Goal: Task Accomplishment & Management: Use online tool/utility

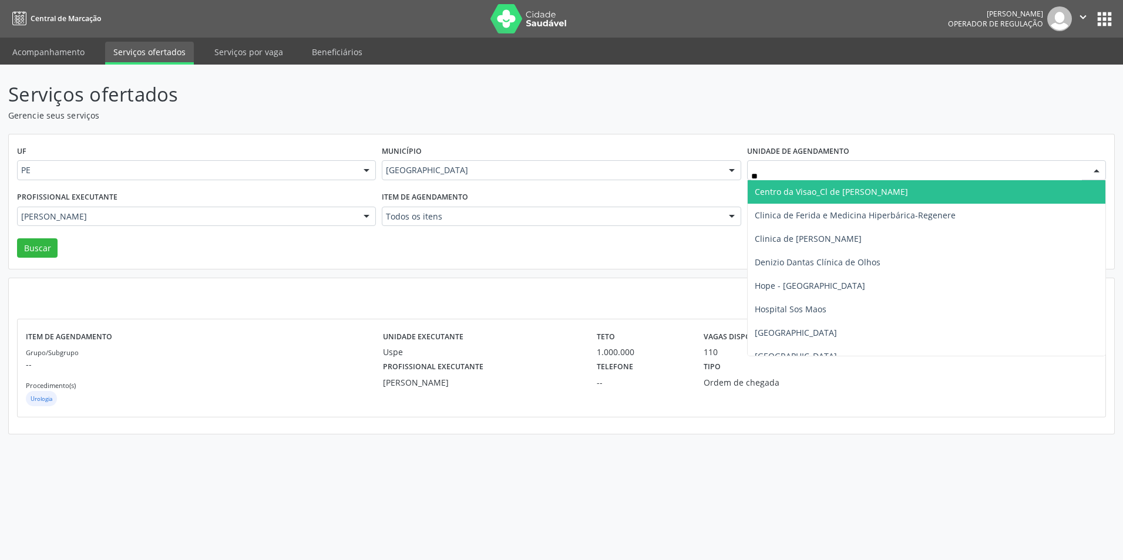
type input "***"
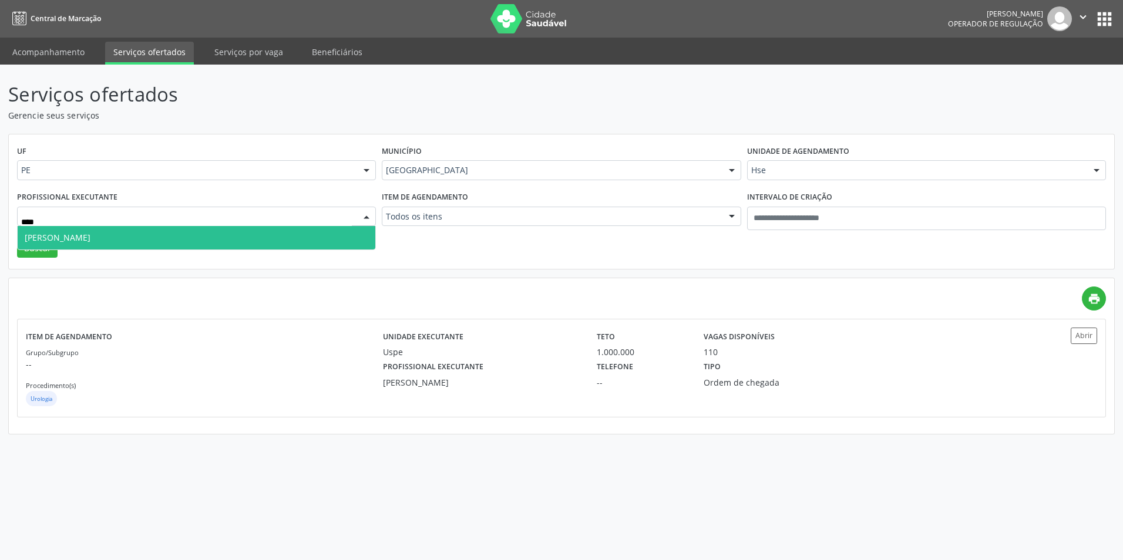
click at [101, 246] on span "[PERSON_NAME]" at bounding box center [197, 237] width 358 height 23
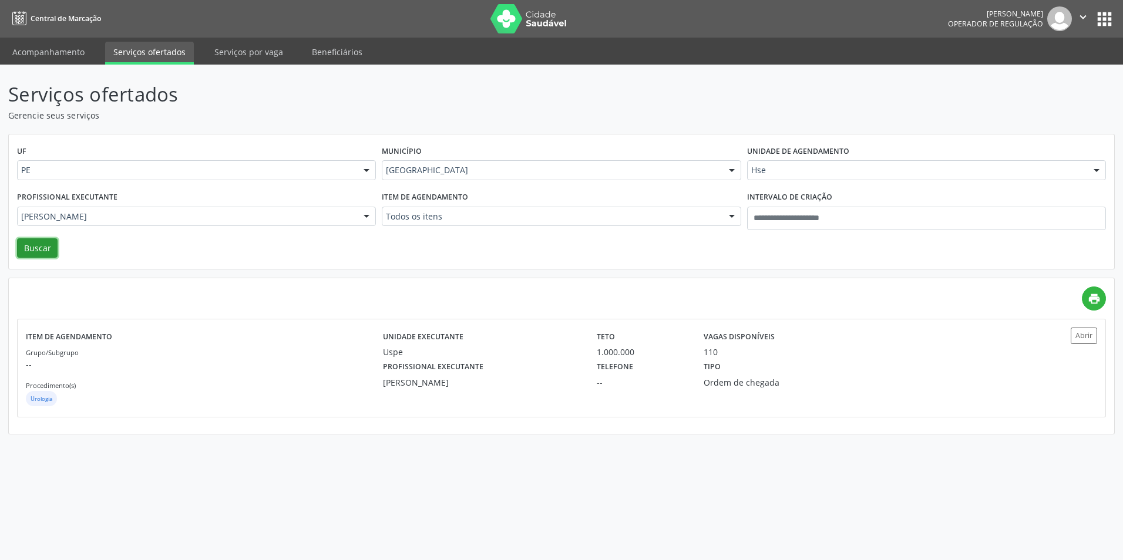
click at [56, 255] on button "Buscar" at bounding box center [37, 248] width 41 height 20
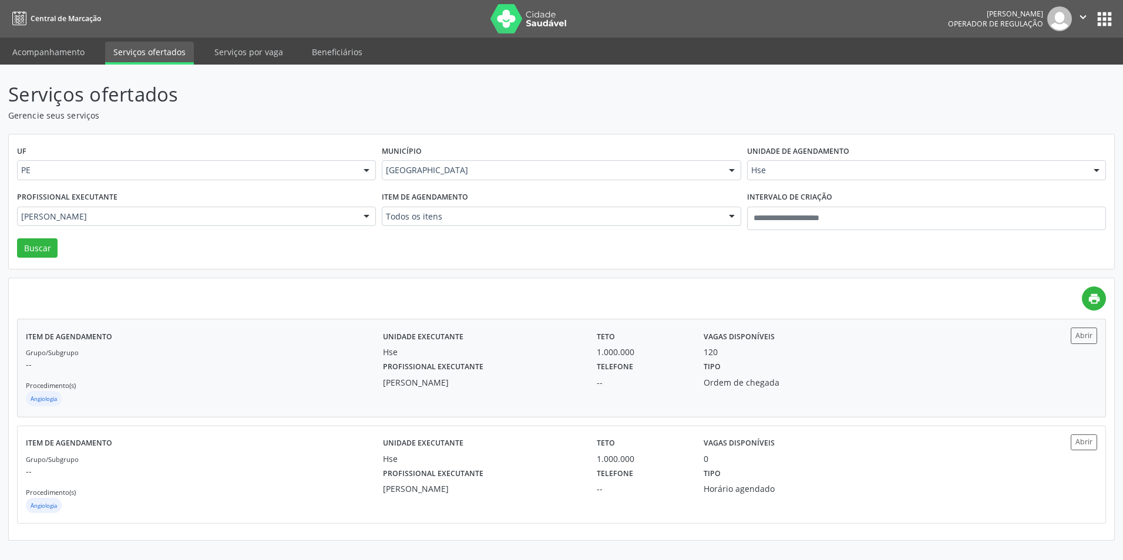
click at [503, 394] on div "Unidade executante Hse Teto 1.000.000 Vagas disponíveis 120 Profissional execut…" at bounding box center [695, 368] width 625 height 80
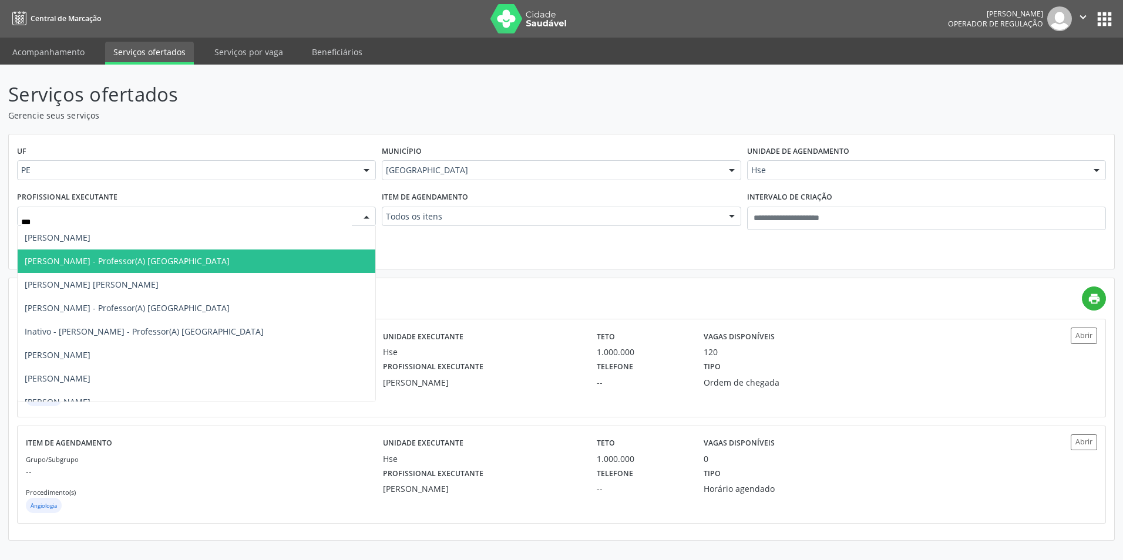
type input "****"
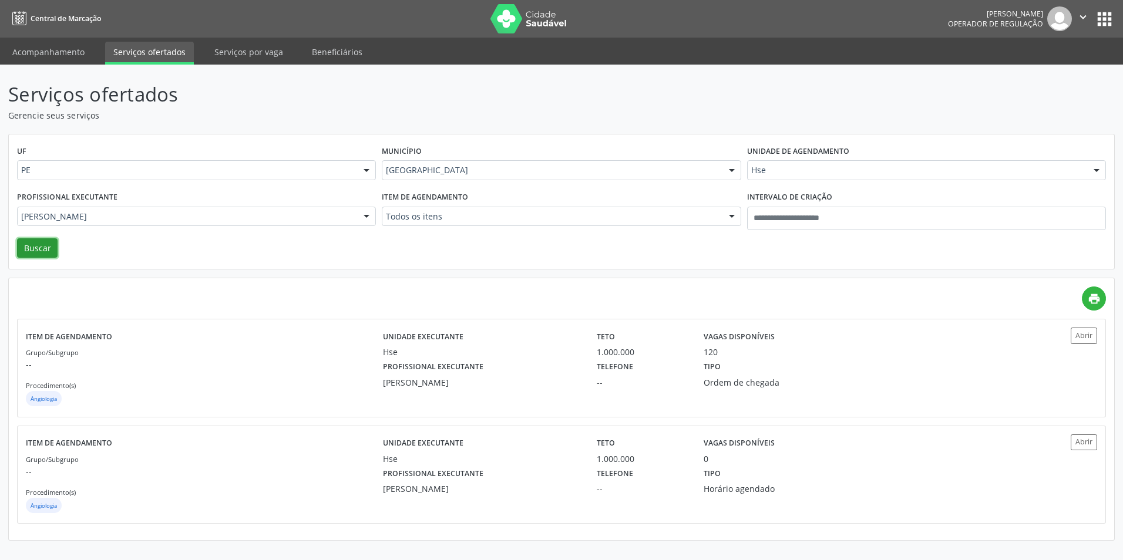
click at [44, 244] on button "Buscar" at bounding box center [37, 248] width 41 height 20
click at [493, 373] on div "Profissional executante [PERSON_NAME]" at bounding box center [482, 373] width 214 height 31
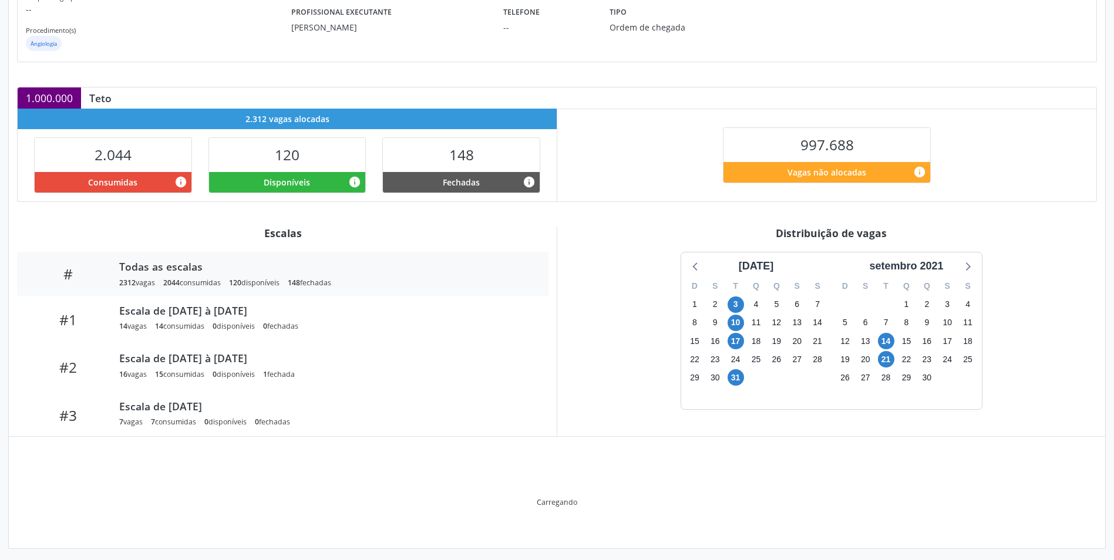
scroll to position [123, 0]
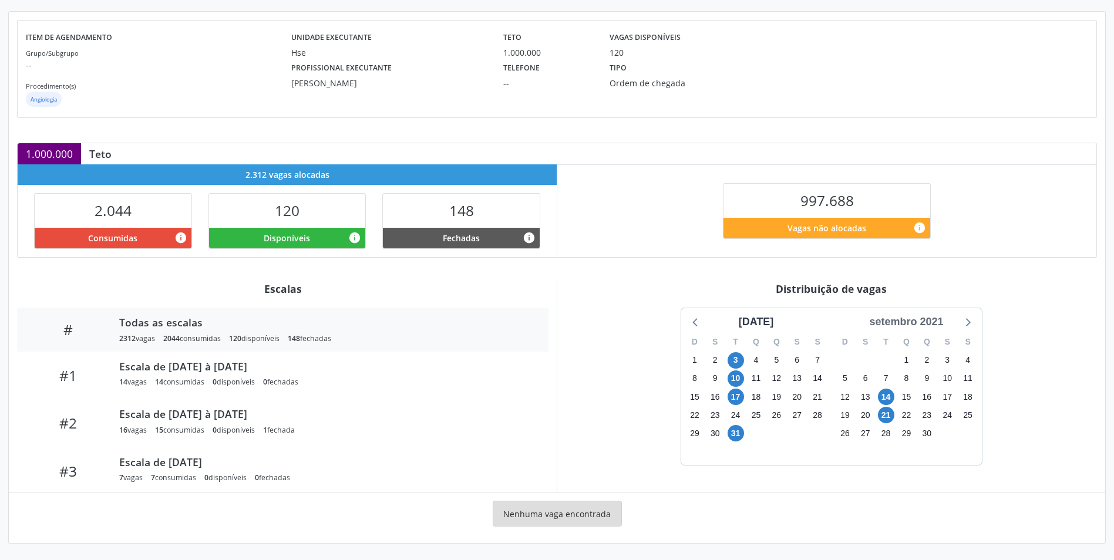
click at [921, 325] on div "setembro 2021" at bounding box center [905, 322] width 83 height 16
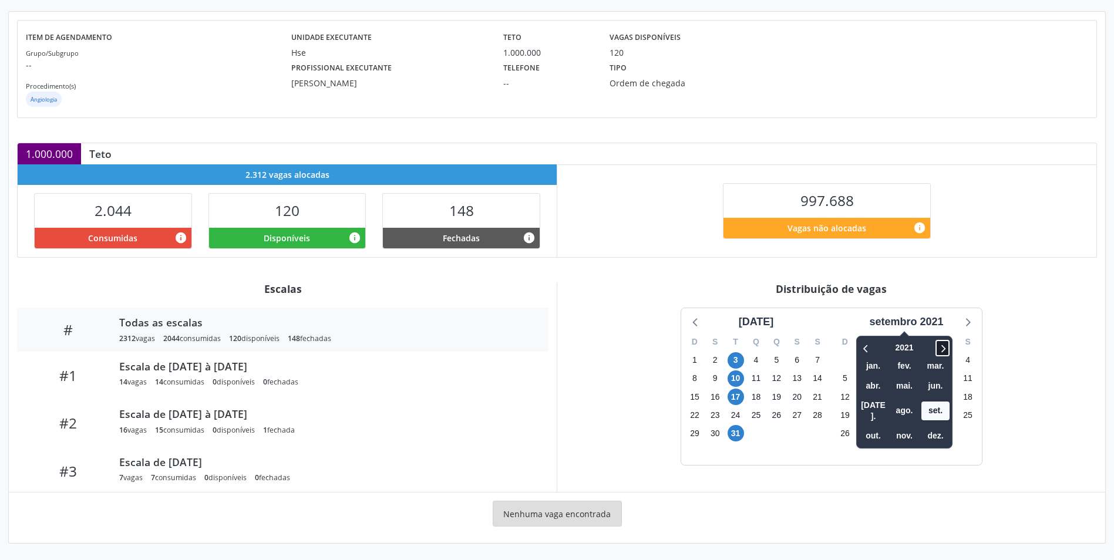
click at [944, 348] on icon at bounding box center [943, 348] width 12 height 14
click at [913, 408] on span "ago." at bounding box center [904, 411] width 28 height 18
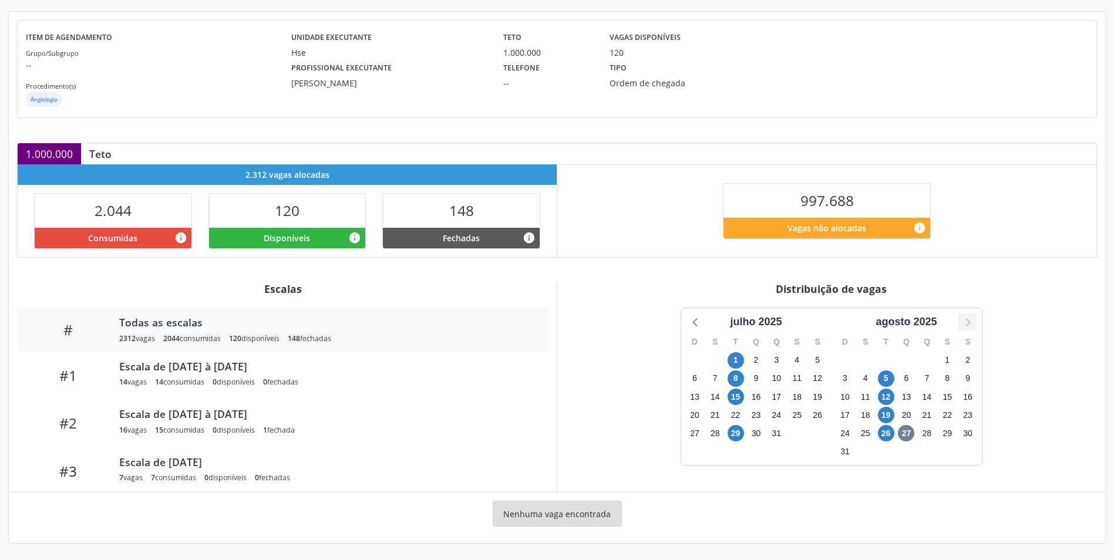
click at [962, 323] on icon at bounding box center [967, 321] width 15 height 15
click at [736, 362] on span "2" at bounding box center [736, 360] width 16 height 16
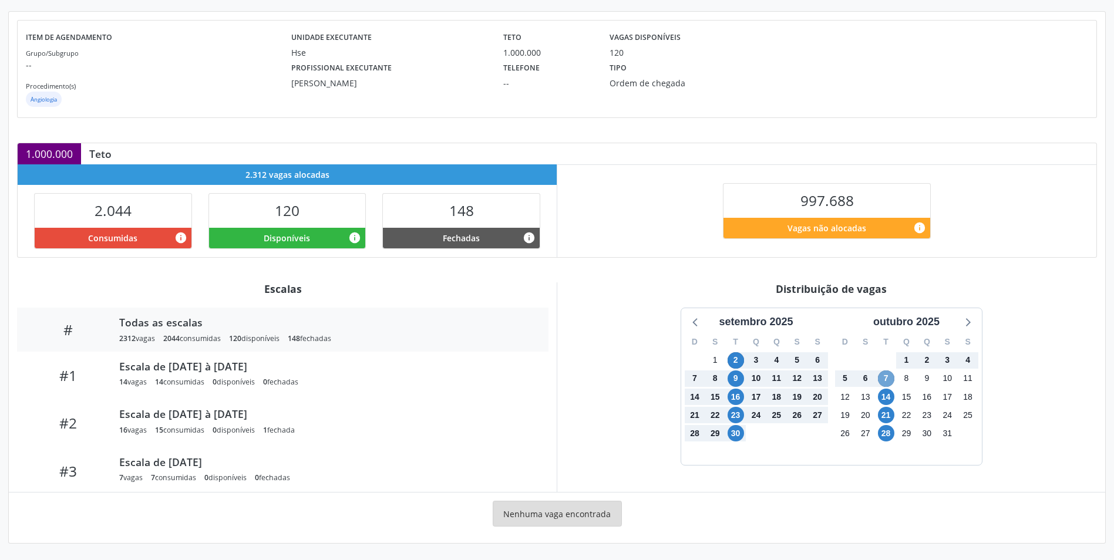
click at [886, 378] on span "7" at bounding box center [886, 379] width 16 height 16
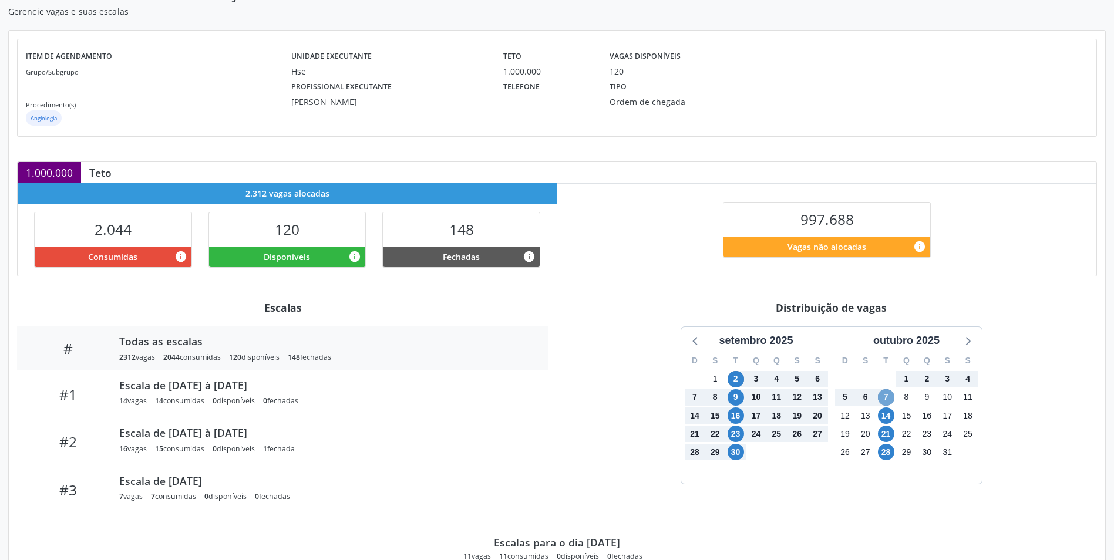
scroll to position [117, 0]
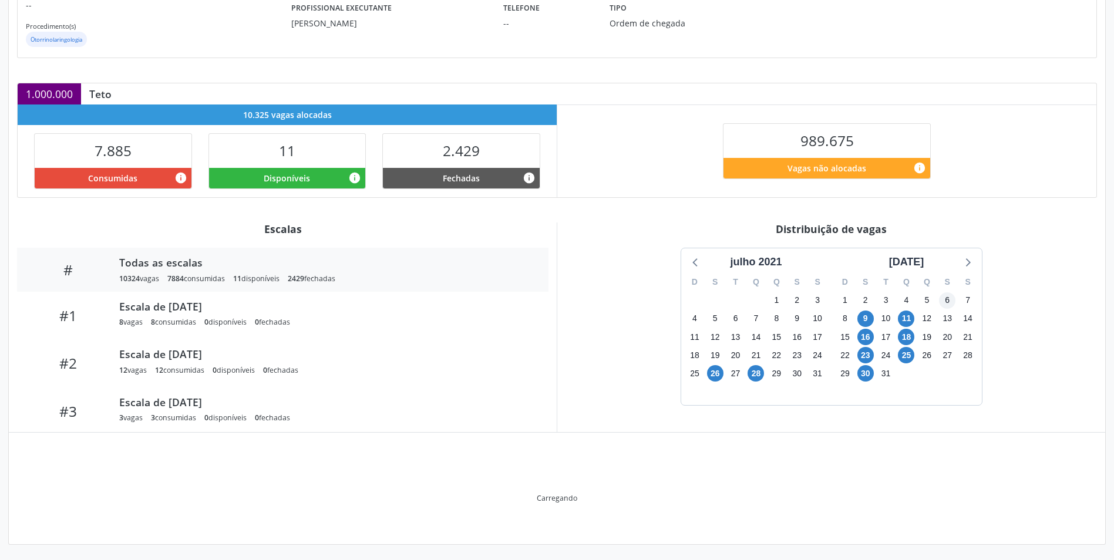
scroll to position [184, 0]
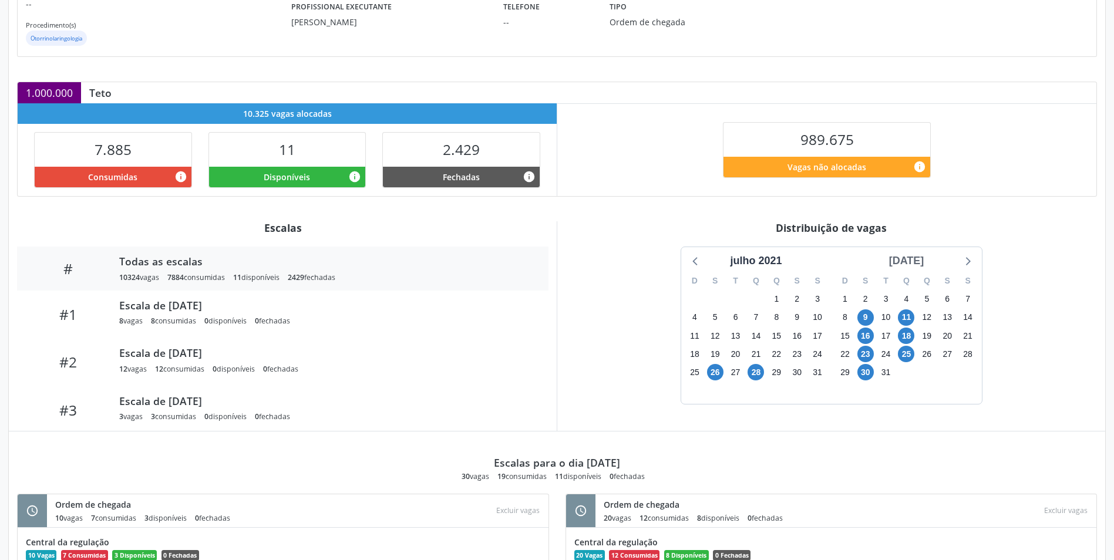
click at [920, 263] on div "[DATE]" at bounding box center [906, 261] width 45 height 16
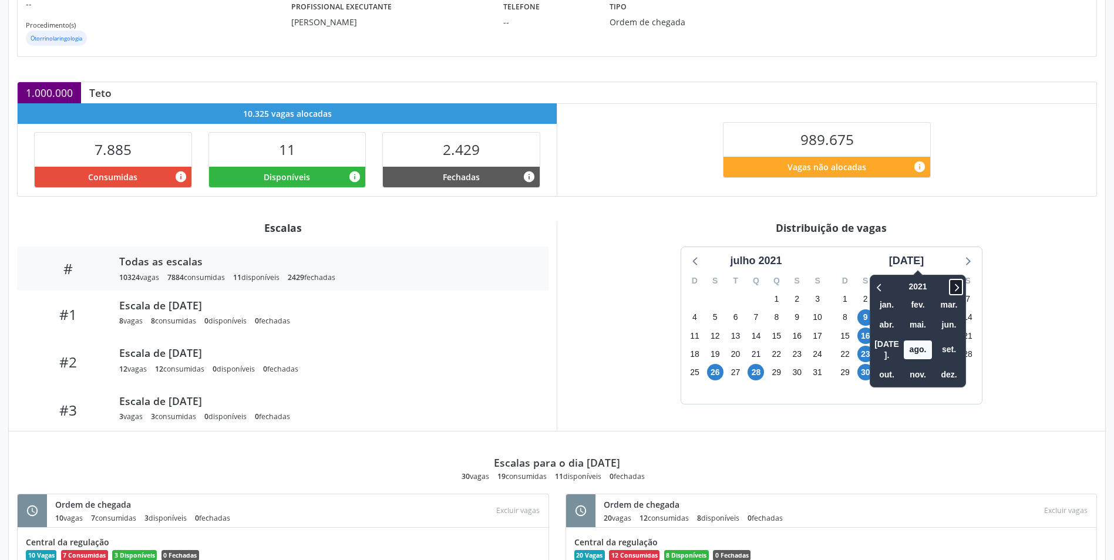
click at [950, 282] on icon at bounding box center [956, 287] width 12 height 14
click at [935, 344] on span "set." at bounding box center [949, 350] width 28 height 18
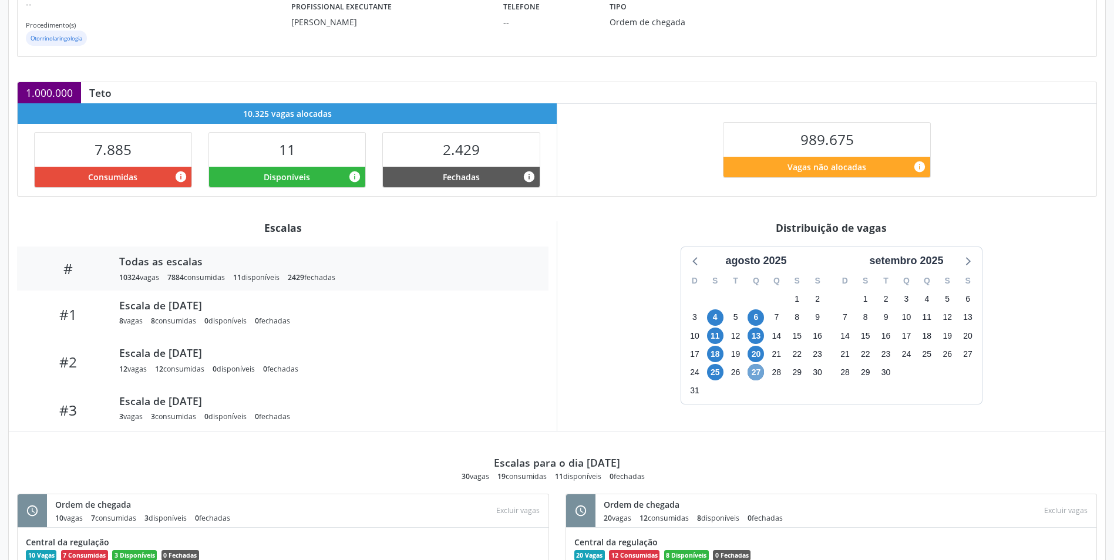
click at [756, 371] on span "27" at bounding box center [756, 372] width 16 height 16
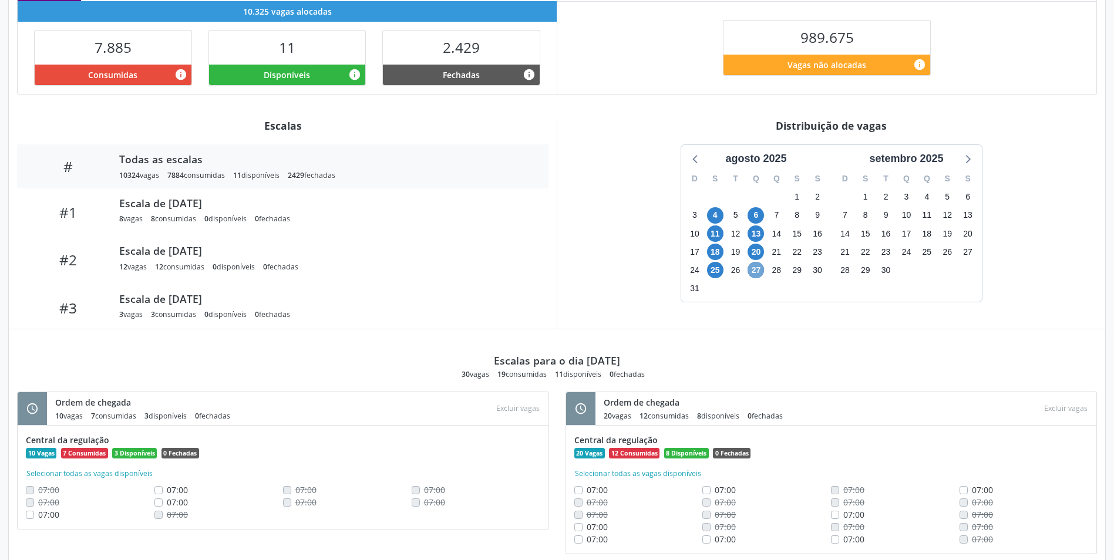
scroll to position [318, 0]
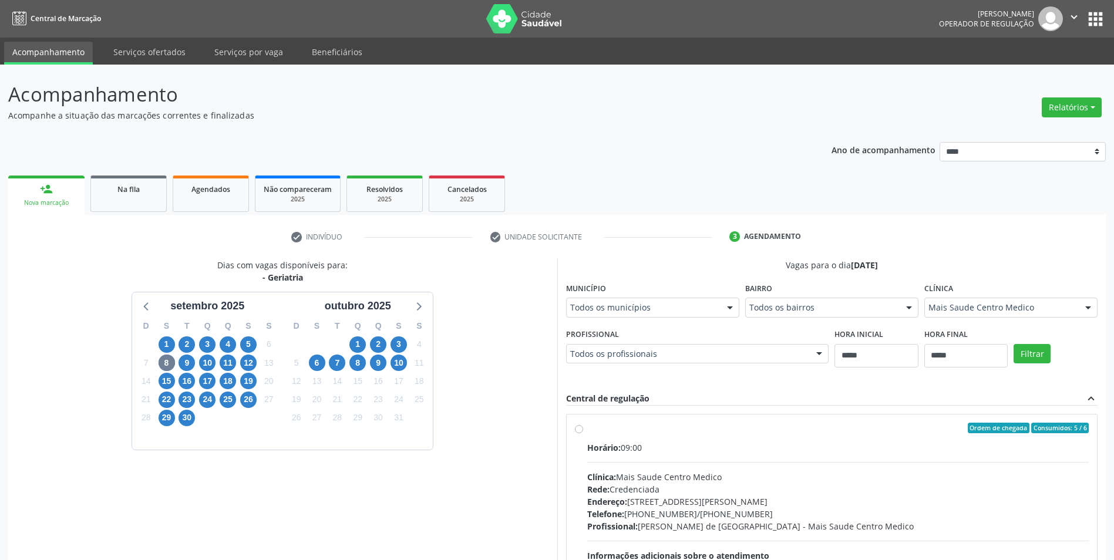
scroll to position [142, 0]
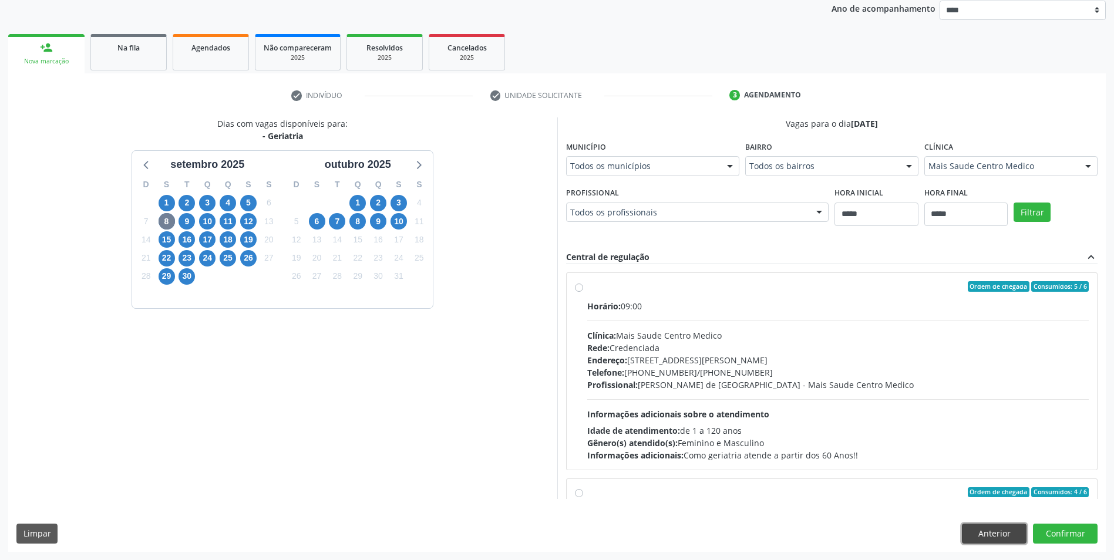
click at [987, 536] on button "Anterior" at bounding box center [994, 534] width 65 height 20
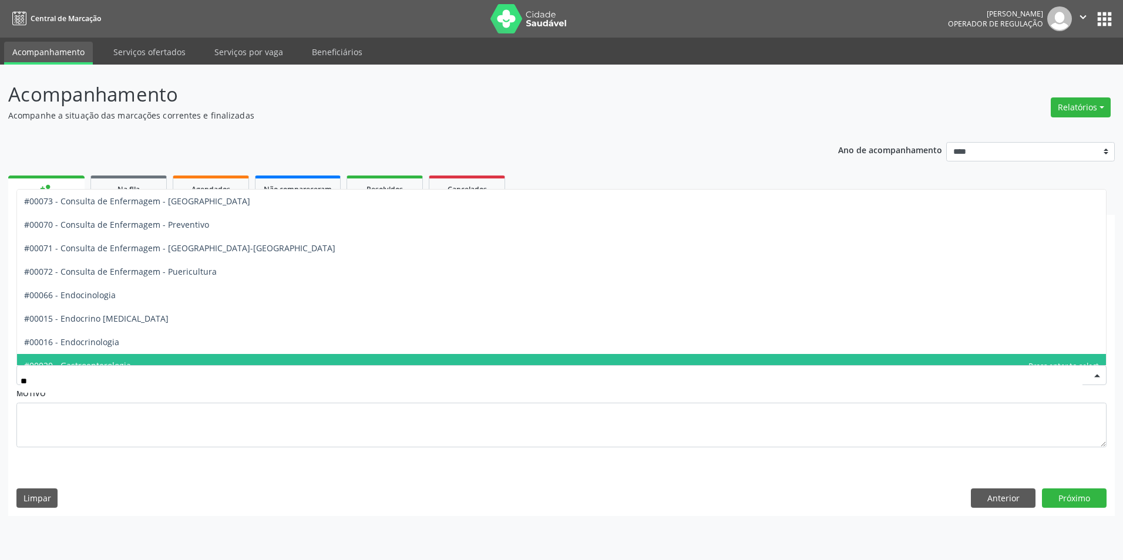
type input "***"
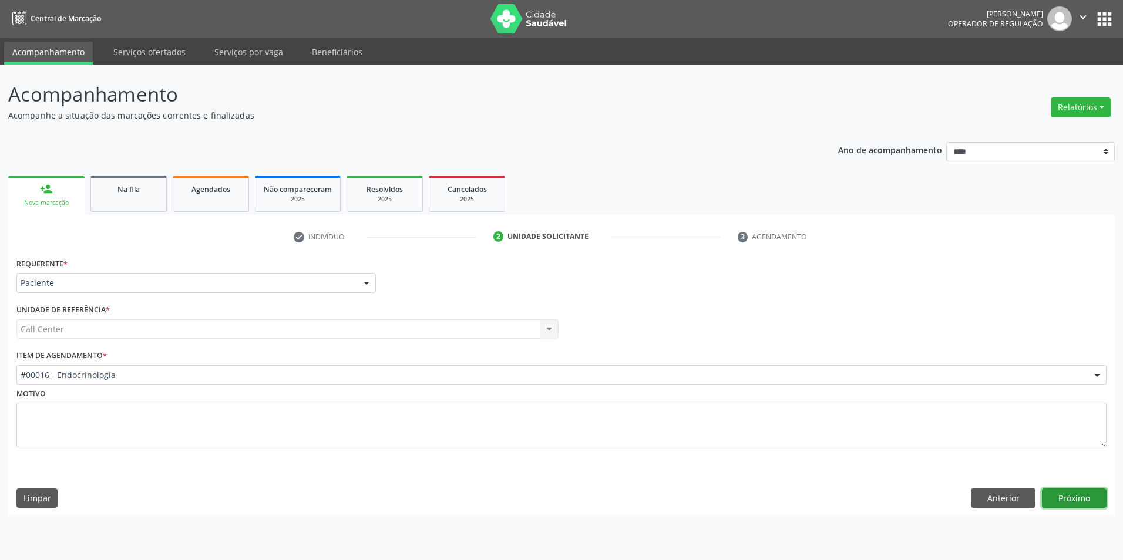
click at [1062, 500] on button "Próximo" at bounding box center [1074, 499] width 65 height 20
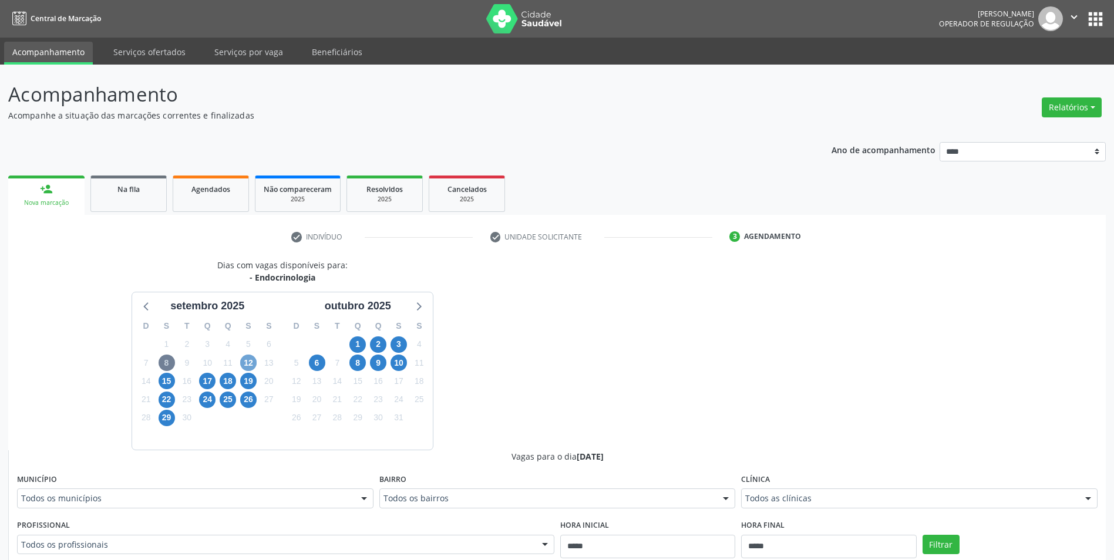
click at [253, 358] on span "12" at bounding box center [248, 363] width 16 height 16
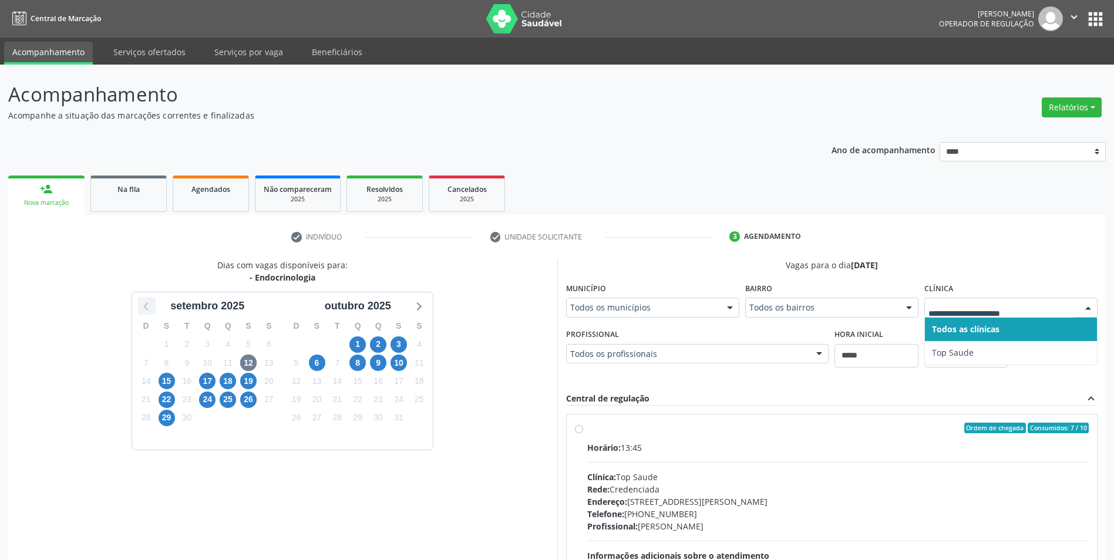
click at [149, 308] on icon at bounding box center [146, 305] width 15 height 15
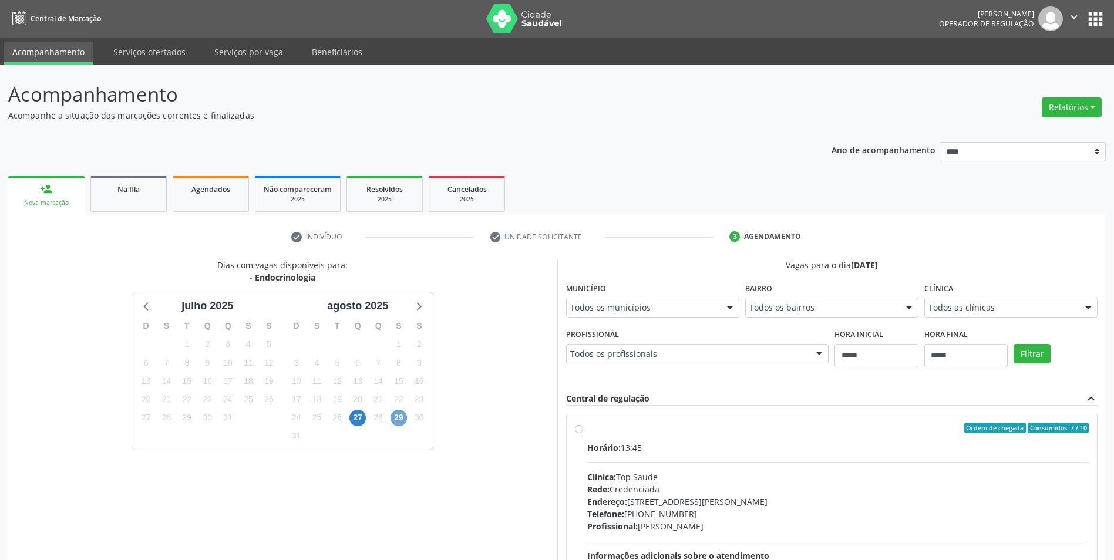
click at [396, 417] on span "29" at bounding box center [399, 418] width 16 height 16
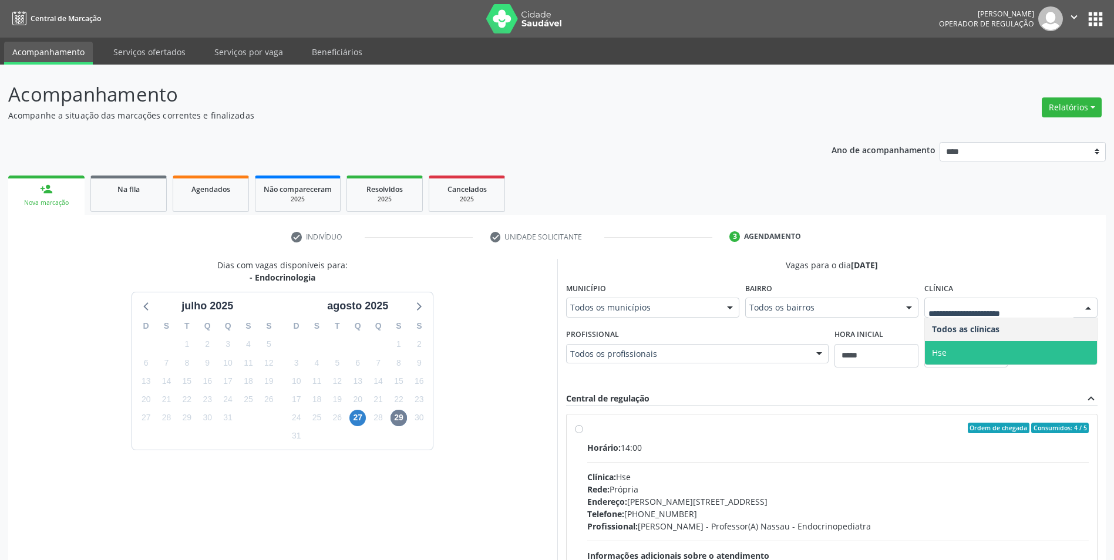
click at [996, 345] on span "Hse" at bounding box center [1011, 352] width 172 height 23
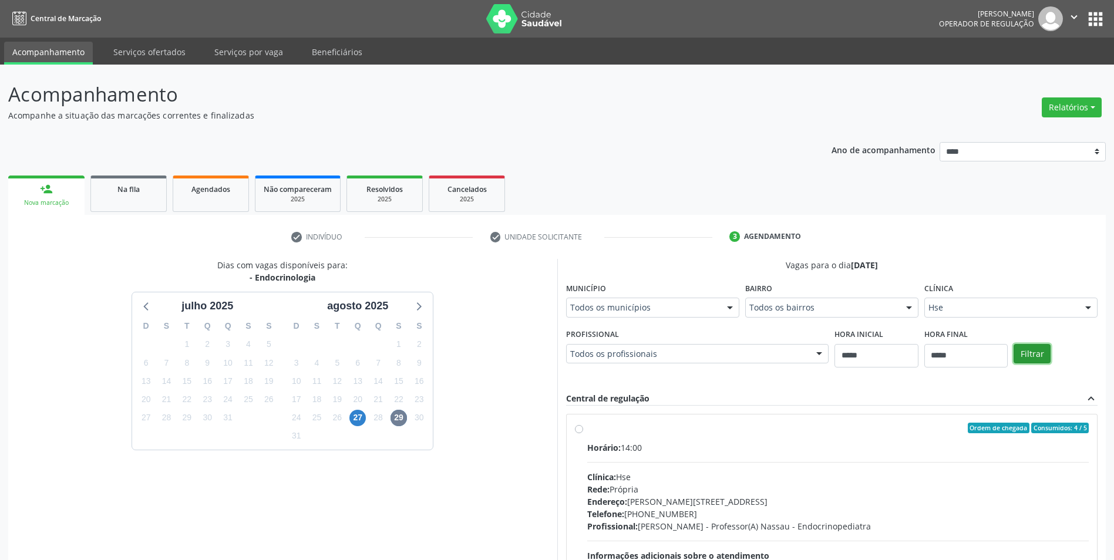
click at [1032, 345] on button "Filtrar" at bounding box center [1032, 354] width 37 height 20
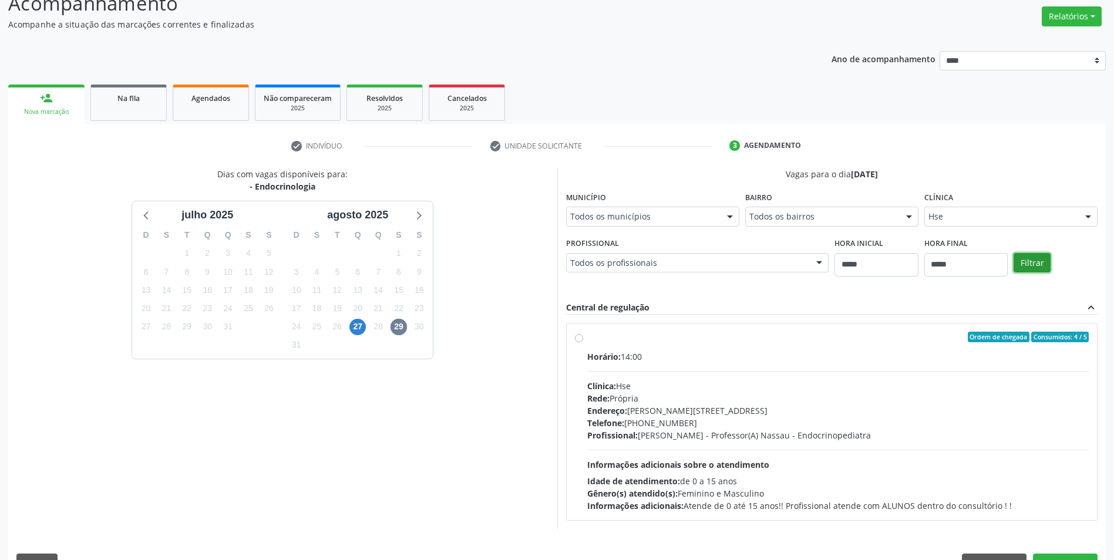
scroll to position [117, 0]
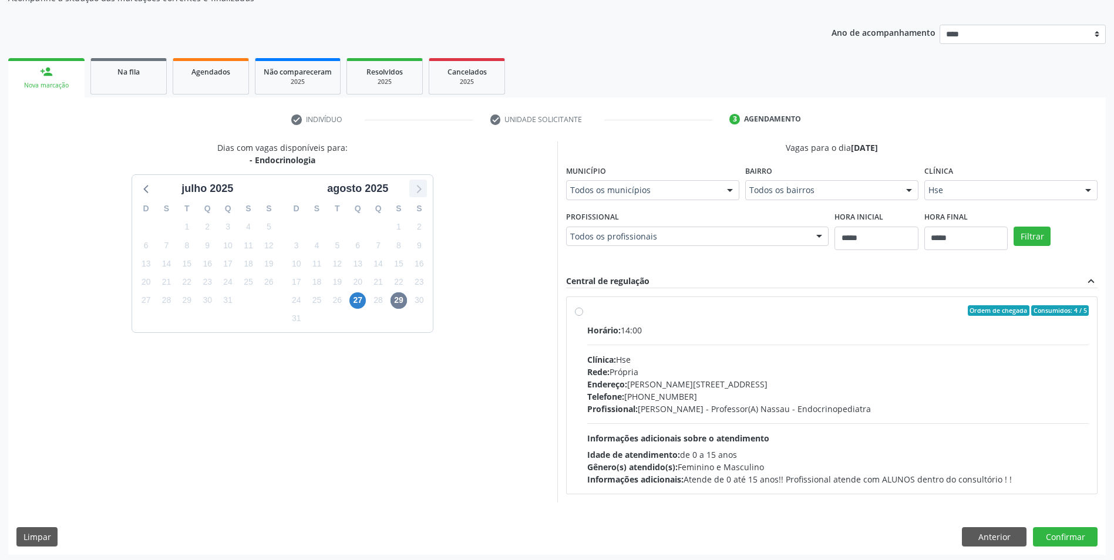
drag, startPoint x: 420, startPoint y: 190, endPoint x: 410, endPoint y: 186, distance: 10.3
click at [420, 189] on icon at bounding box center [417, 188] width 15 height 15
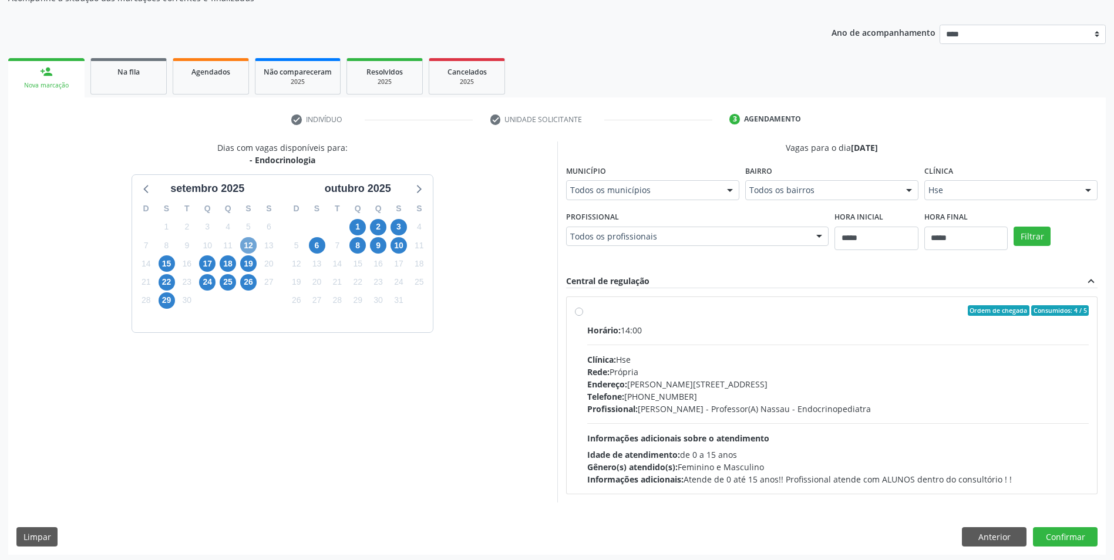
click at [247, 248] on span "12" at bounding box center [248, 245] width 16 height 16
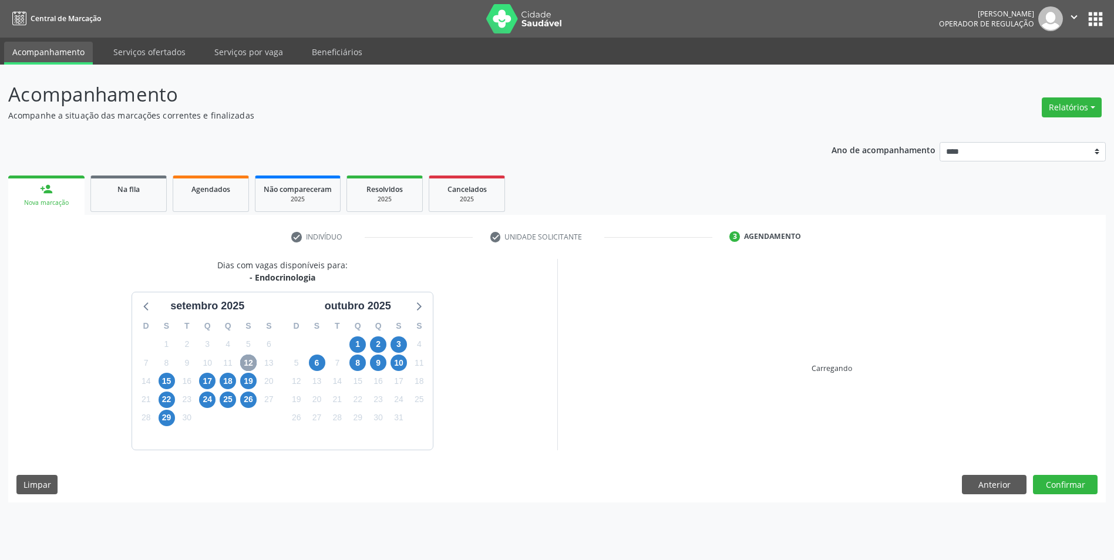
scroll to position [0, 0]
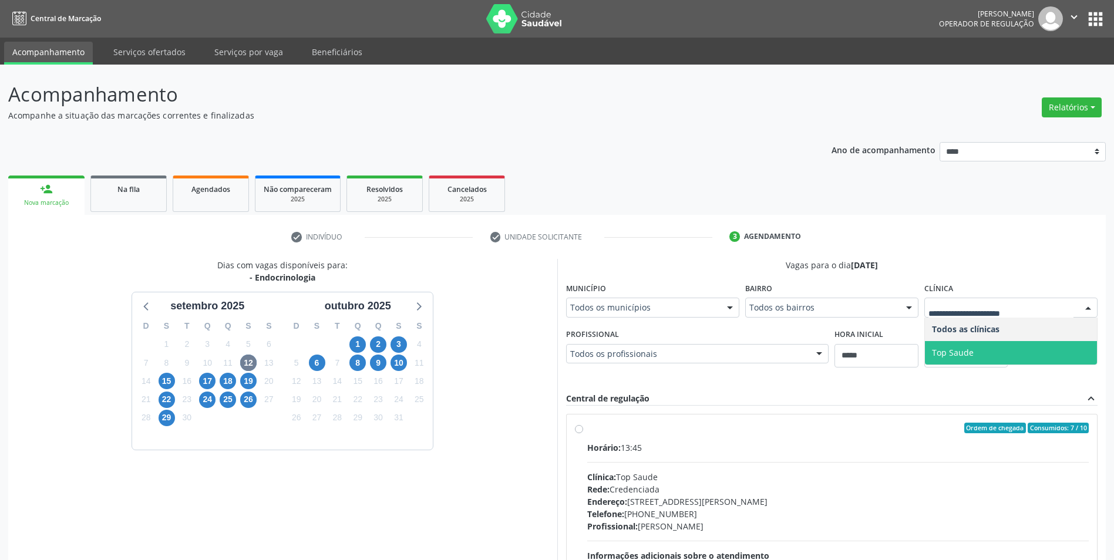
click at [949, 346] on span "Top Saude" at bounding box center [1011, 352] width 172 height 23
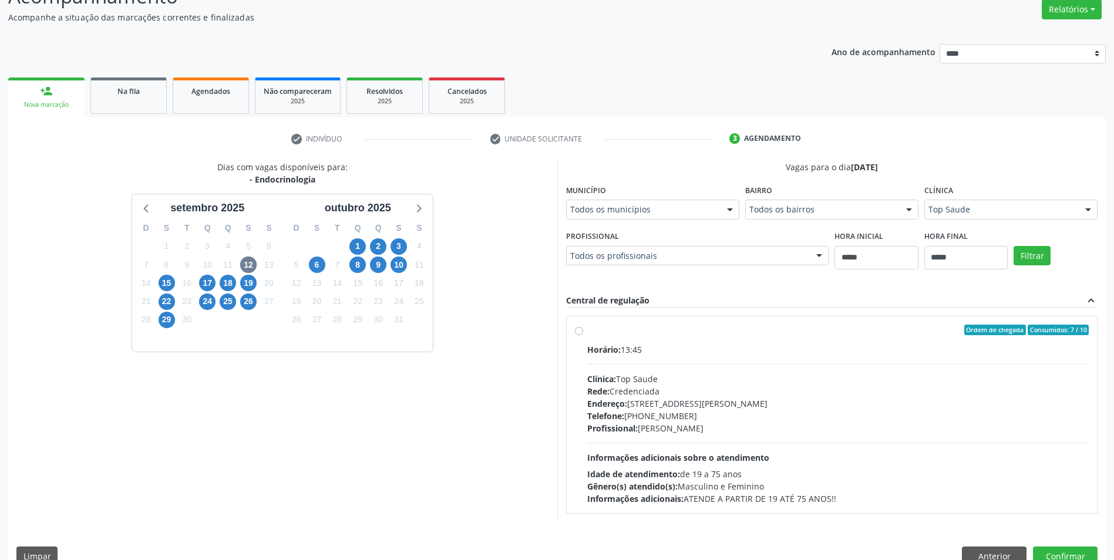
scroll to position [117, 0]
